Goal: Task Accomplishment & Management: Manage account settings

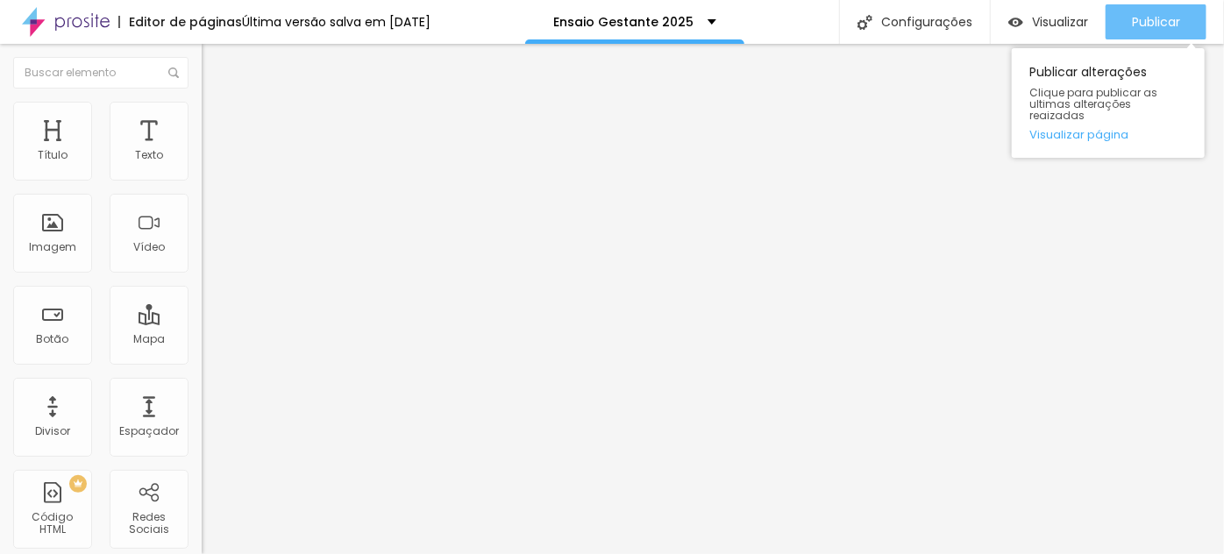
click at [1171, 18] on span "Publicar" at bounding box center [1156, 22] width 48 height 14
click at [1171, 16] on span "Publicar" at bounding box center [1156, 22] width 48 height 14
click at [1173, 18] on span "Publicar" at bounding box center [1156, 22] width 48 height 14
click at [1156, 28] on span "Publicar" at bounding box center [1156, 22] width 48 height 14
click at [1178, 23] on span "Publicar" at bounding box center [1156, 22] width 48 height 14
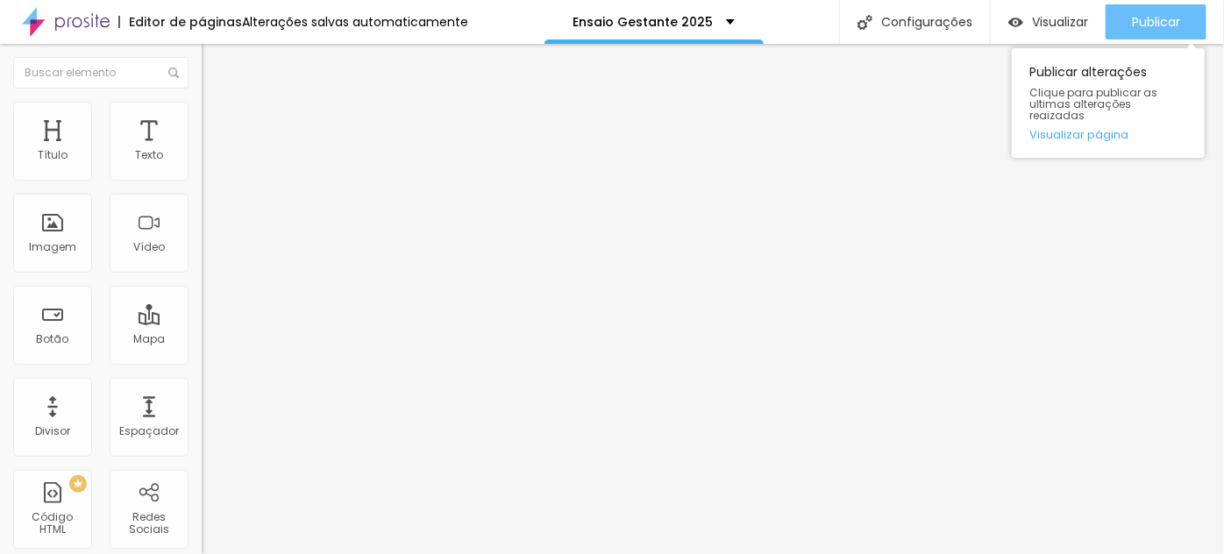
click at [1138, 15] on span "Publicar" at bounding box center [1156, 22] width 48 height 14
